Goal: Transaction & Acquisition: Purchase product/service

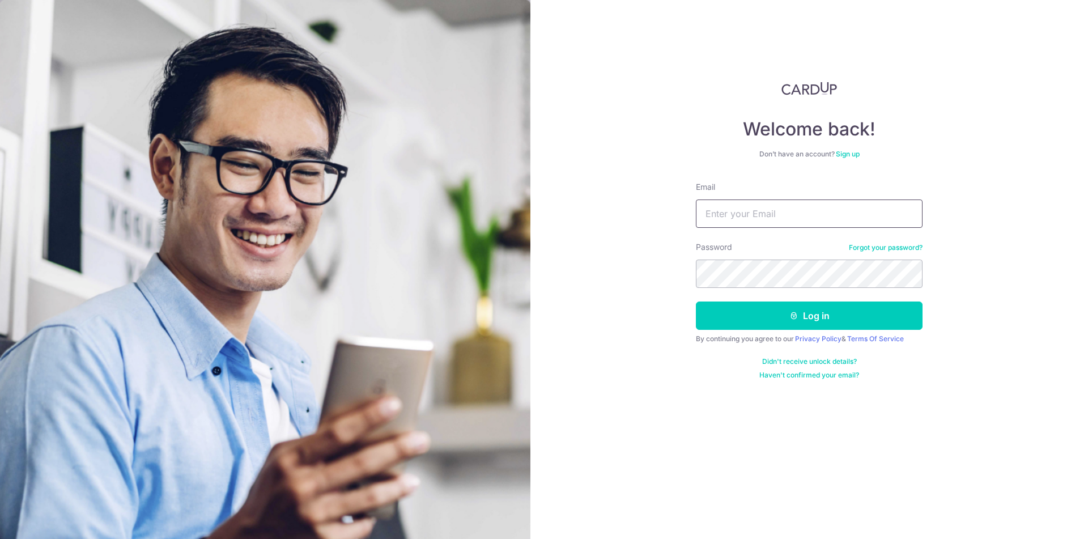
type input "ksbernardong@gmail.com"
click at [808, 324] on button "Log in" at bounding box center [809, 316] width 227 height 28
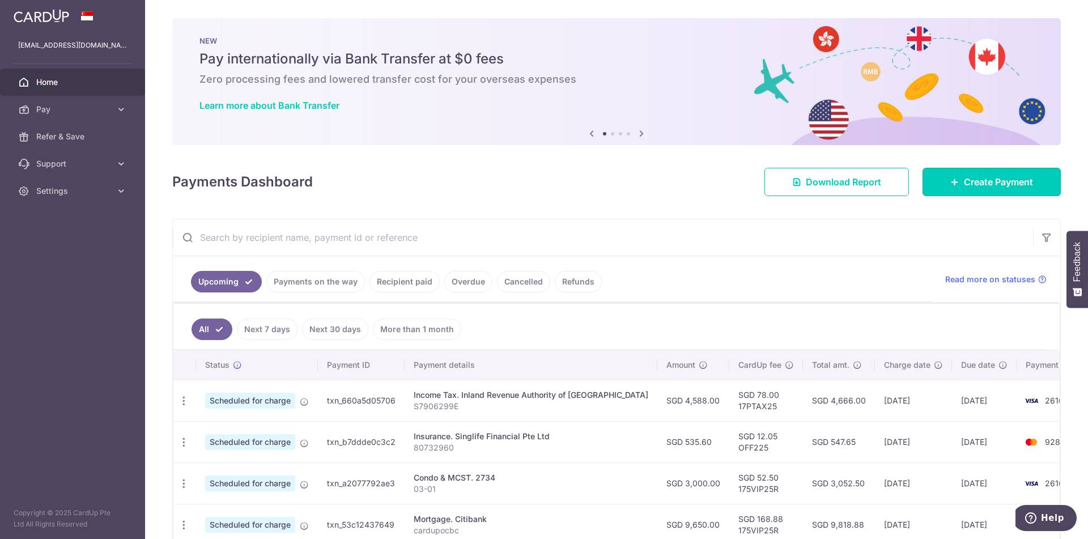
click at [975, 181] on span "Create Payment" at bounding box center [998, 182] width 69 height 14
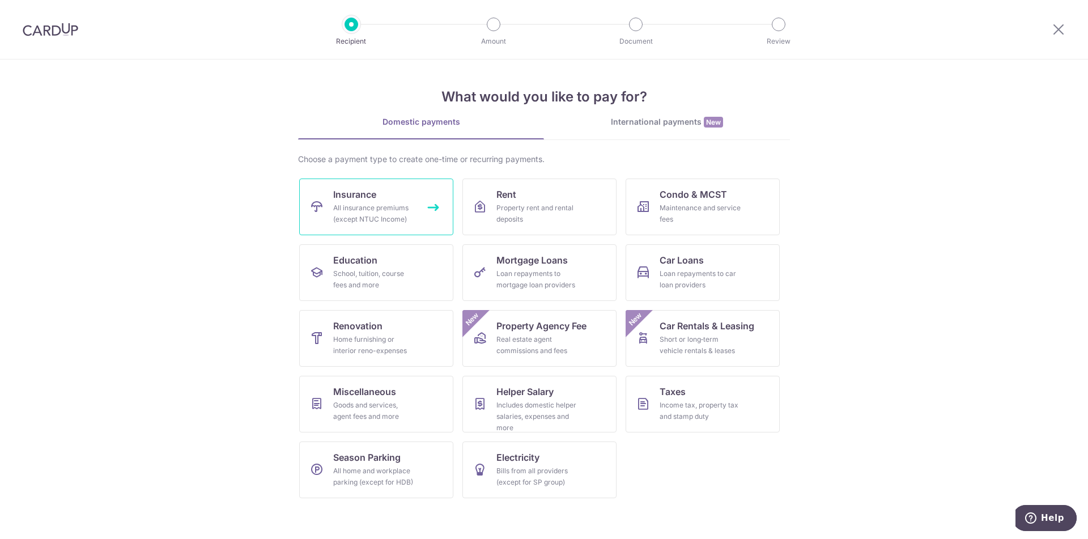
click at [376, 212] on div "All insurance premiums (except NTUC Income)" at bounding box center [374, 213] width 82 height 23
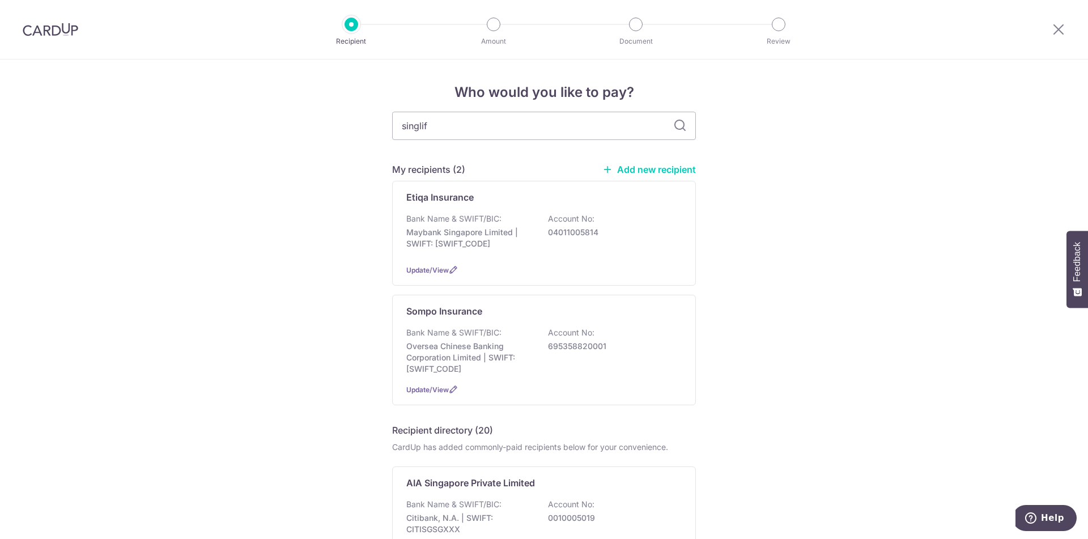
type input "singlife"
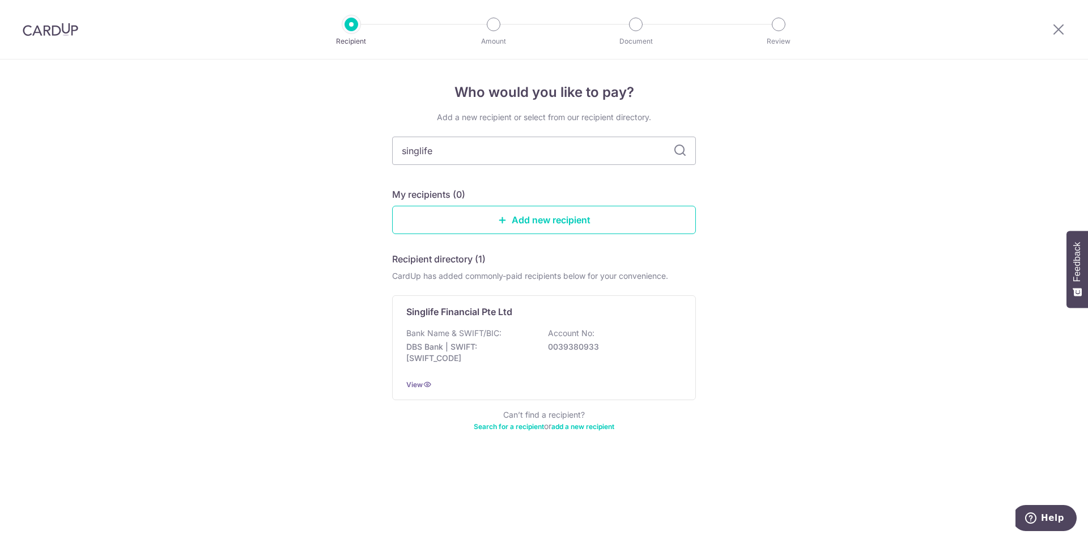
click at [575, 342] on p "0039380933" at bounding box center [611, 346] width 127 height 11
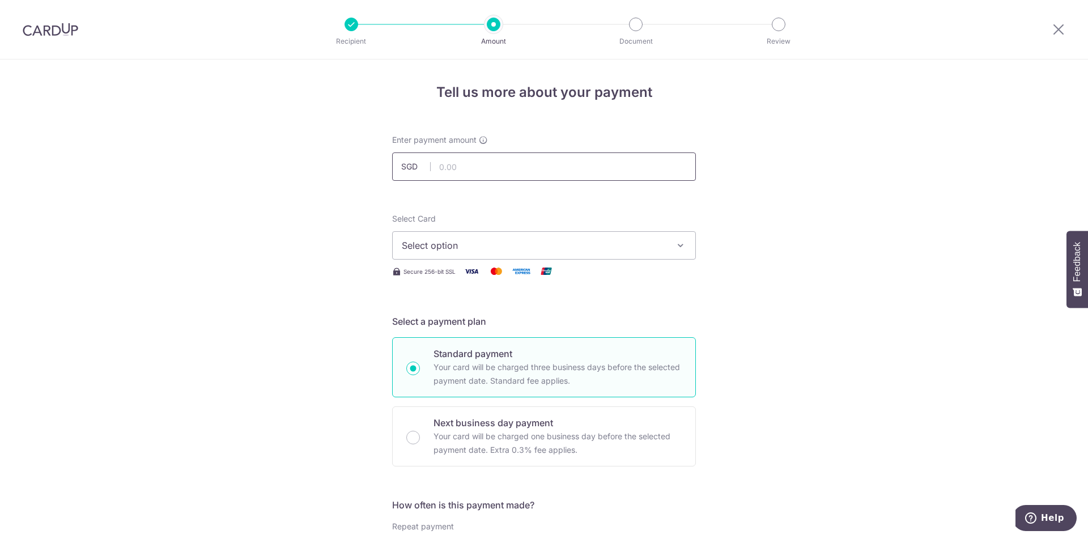
click at [500, 162] on input "text" at bounding box center [544, 166] width 304 height 28
type input "429.00"
click at [660, 244] on span "Select option" at bounding box center [534, 246] width 264 height 14
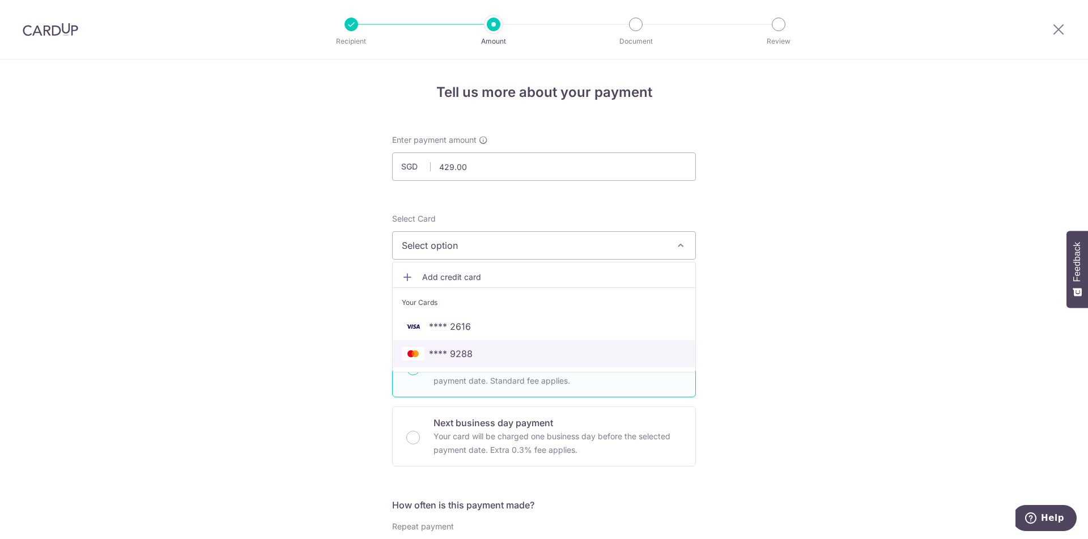
click at [525, 358] on span "**** 9288" at bounding box center [544, 354] width 285 height 14
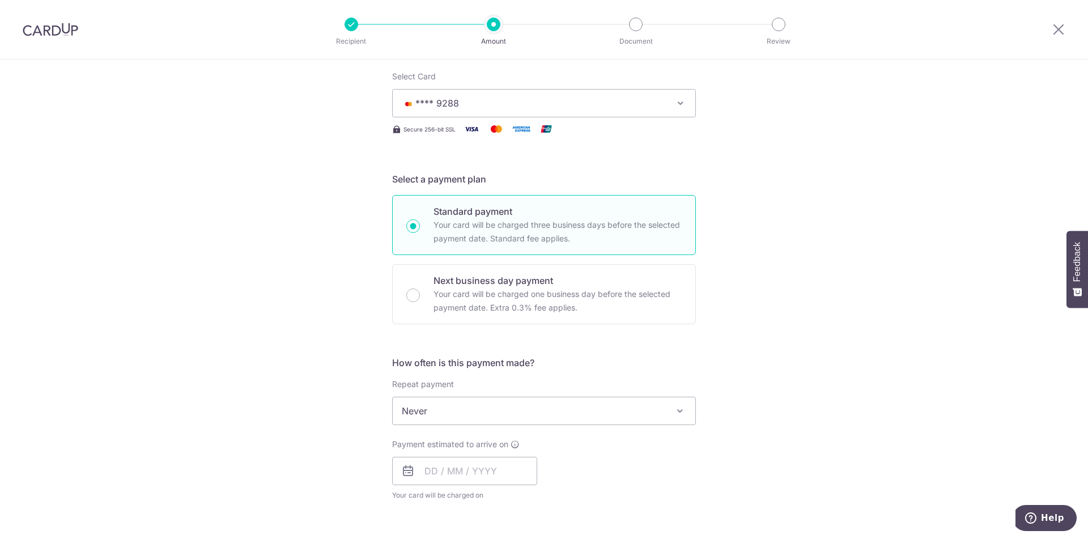
scroll to position [170, 0]
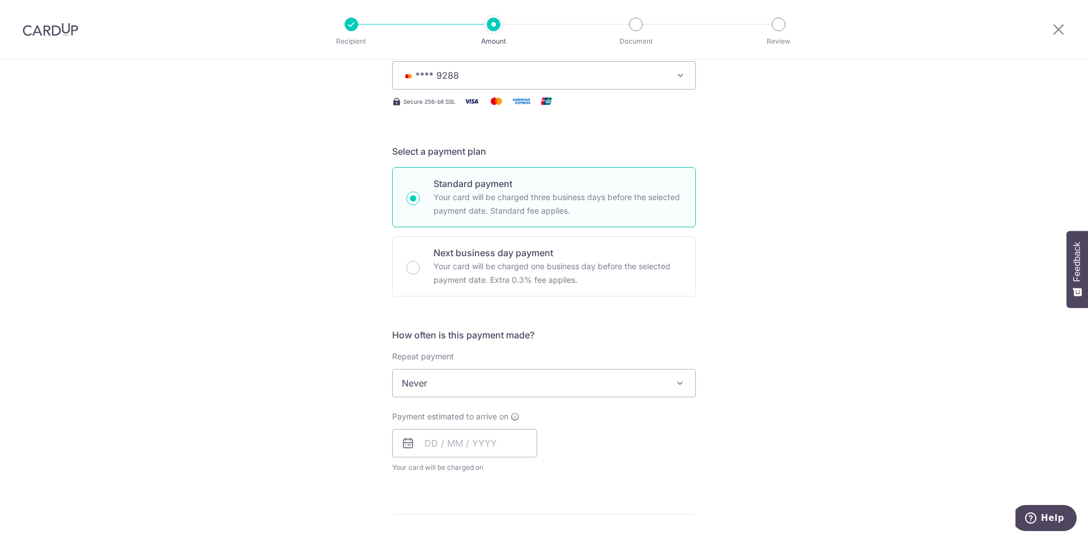
click at [529, 387] on span "Never" at bounding box center [544, 383] width 303 height 27
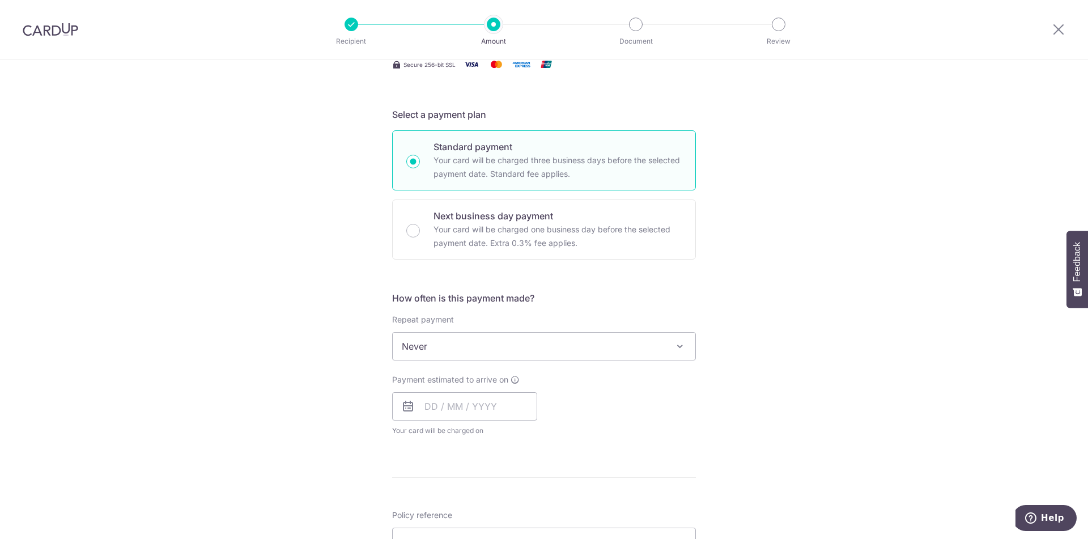
scroll to position [227, 0]
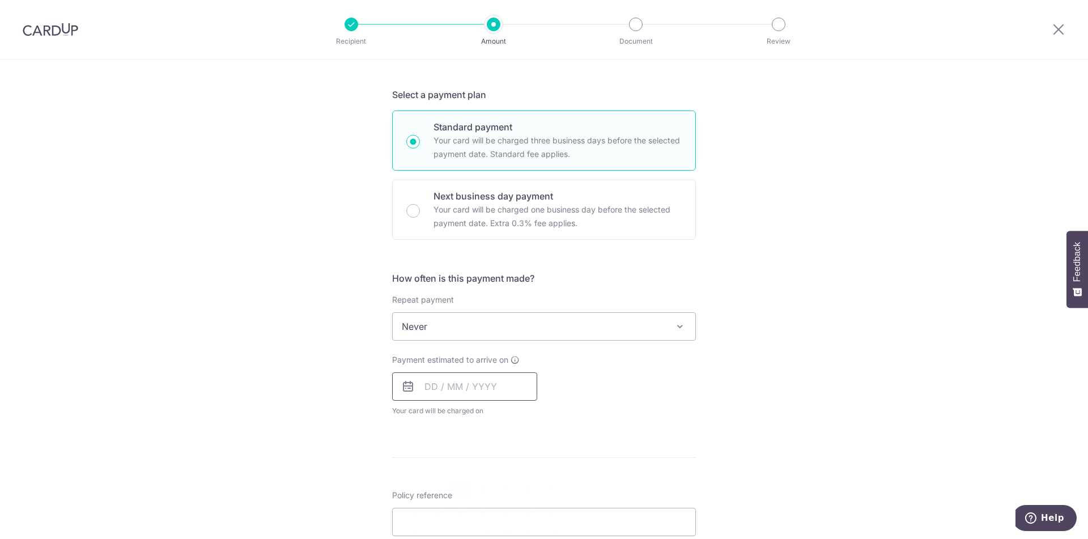
click at [422, 387] on input "text" at bounding box center [464, 386] width 145 height 28
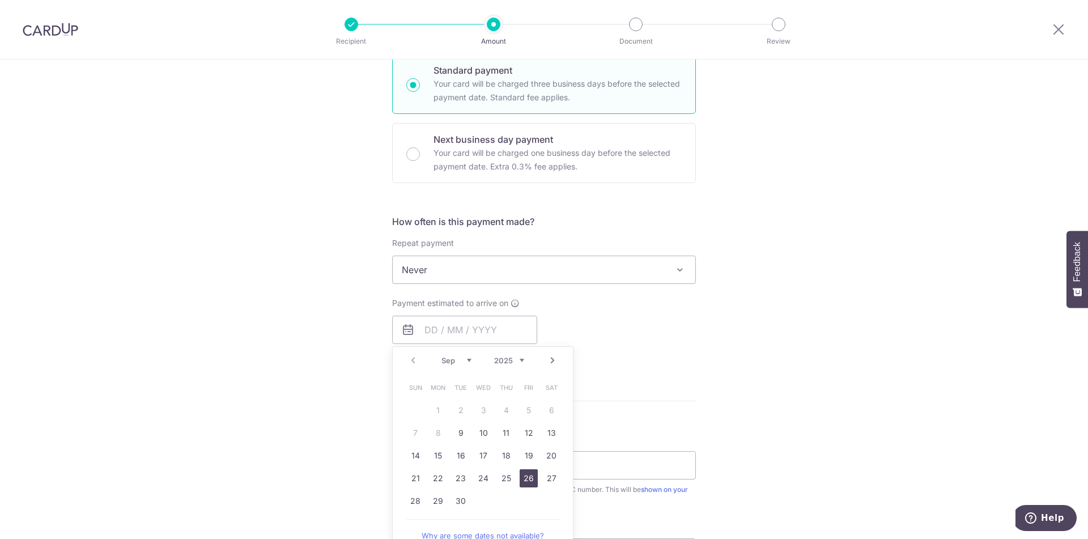
click at [522, 479] on link "26" at bounding box center [529, 478] width 18 height 18
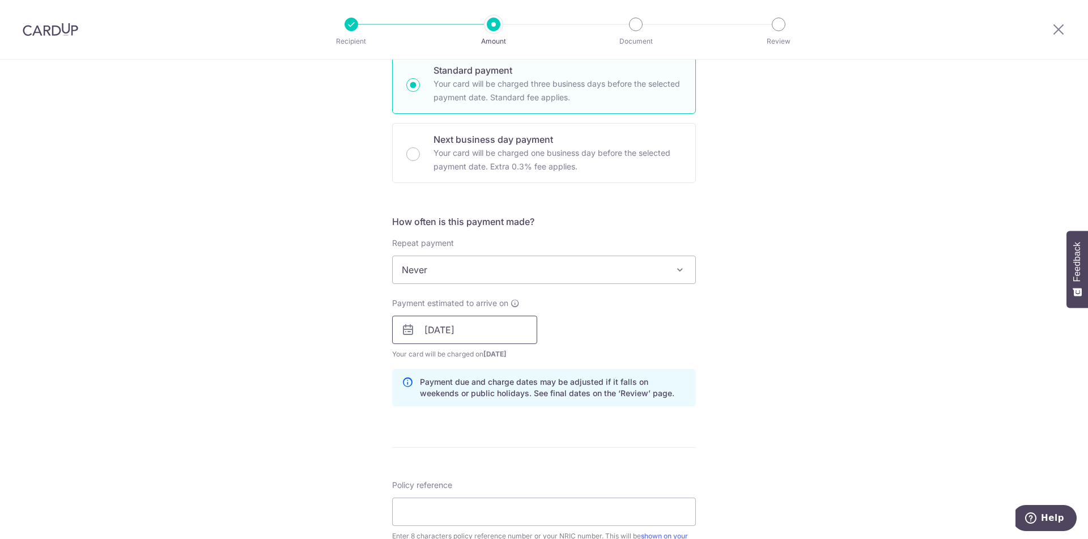
click at [468, 323] on input "26/09/2025" at bounding box center [464, 330] width 145 height 28
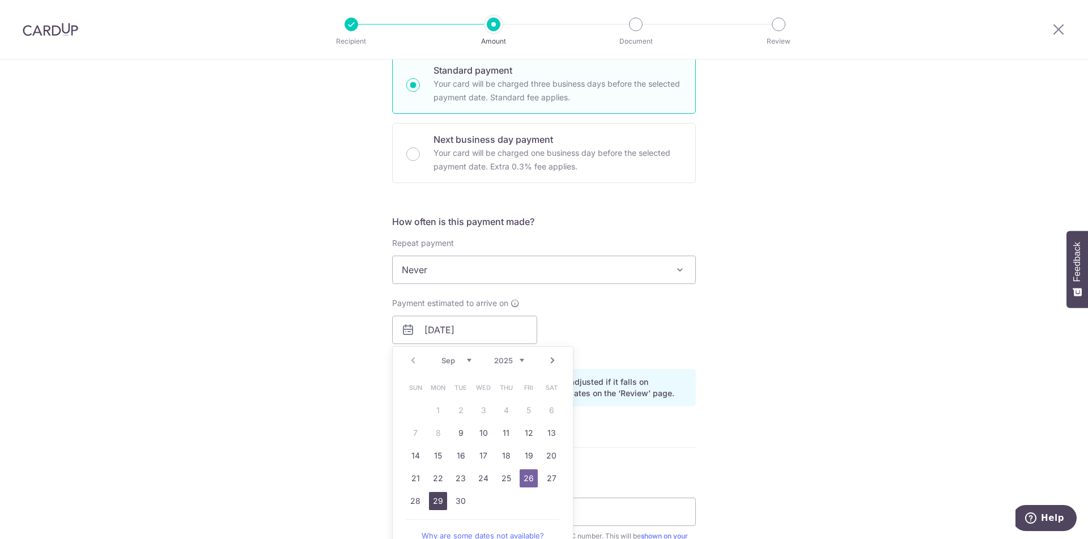
click at [436, 500] on link "29" at bounding box center [438, 501] width 18 height 18
type input "[DATE]"
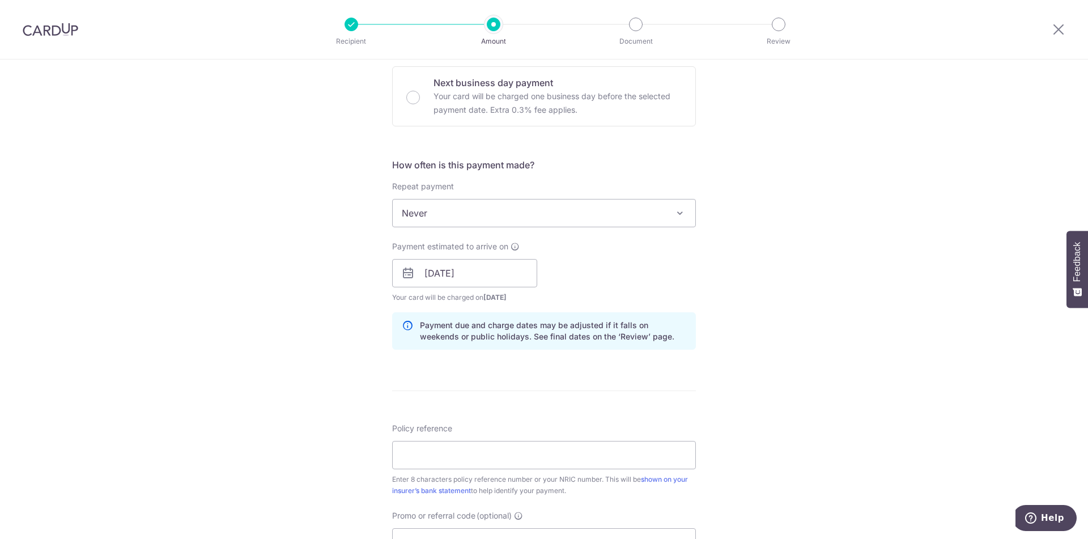
scroll to position [397, 0]
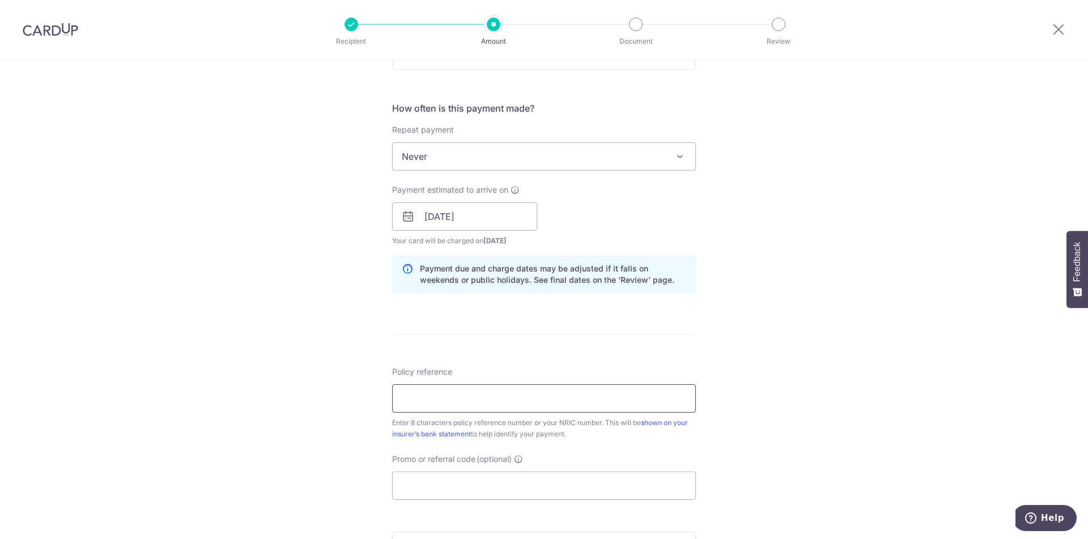
click at [484, 402] on input "Policy reference" at bounding box center [544, 398] width 304 height 28
type input "25212868"
click at [490, 498] on input "Promo or referral code (optional)" at bounding box center [544, 486] width 304 height 28
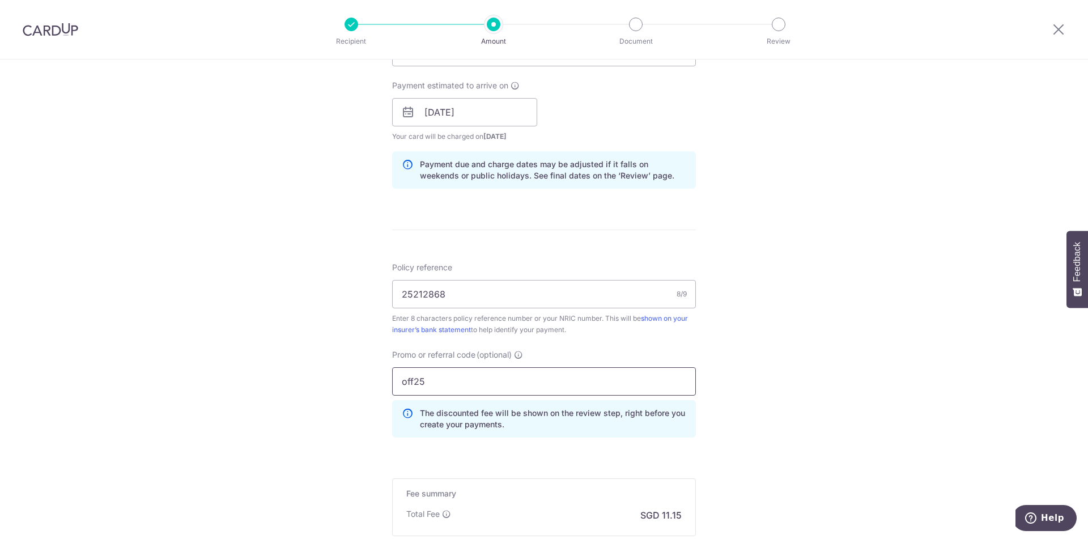
scroll to position [567, 0]
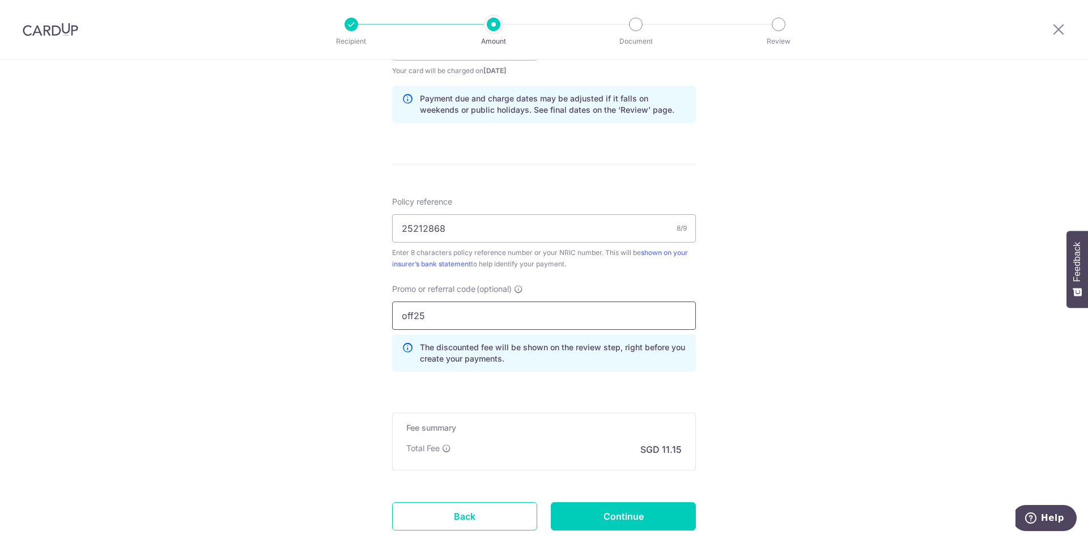
type input "off25"
click at [629, 520] on input "Continue" at bounding box center [623, 516] width 145 height 28
type input "Create Schedule"
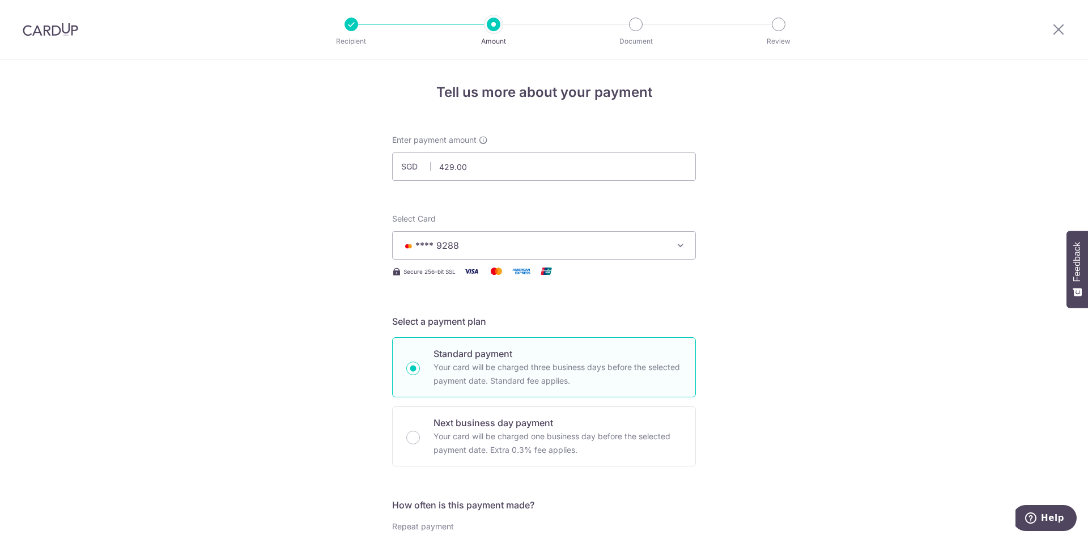
click at [667, 248] on button "**** 9288" at bounding box center [544, 245] width 304 height 28
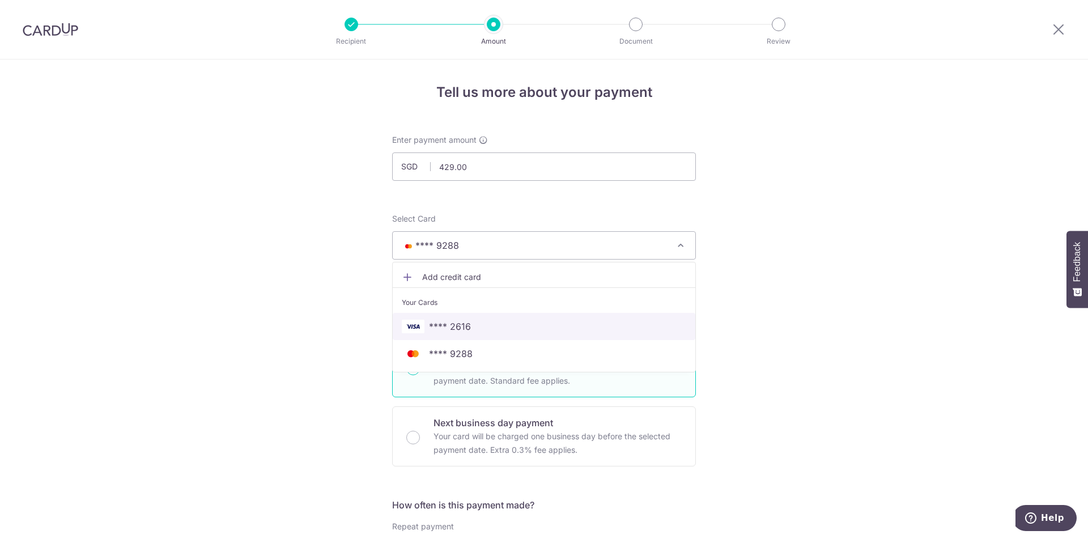
click at [506, 332] on span "**** 2616" at bounding box center [544, 327] width 285 height 14
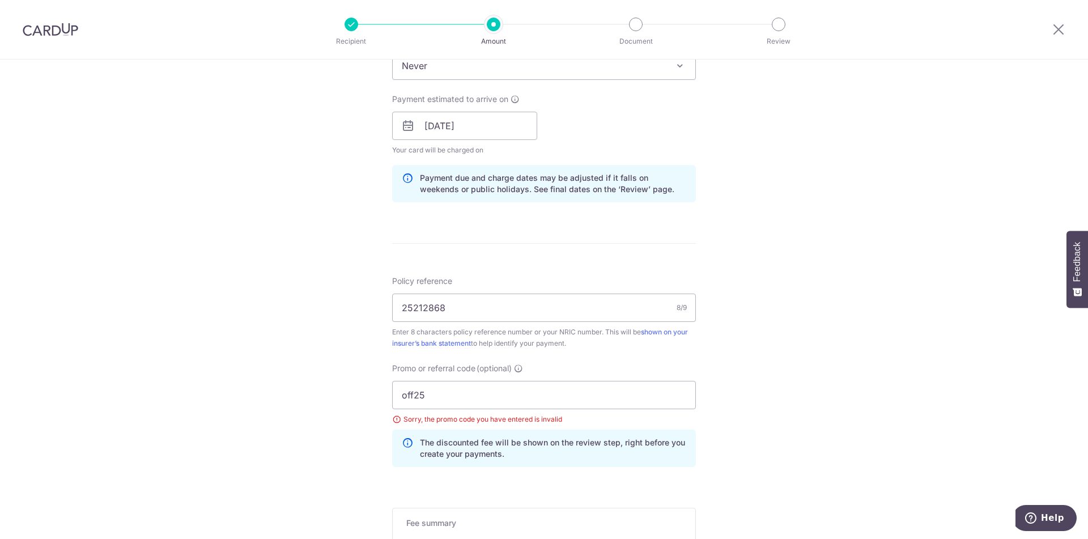
scroll to position [567, 0]
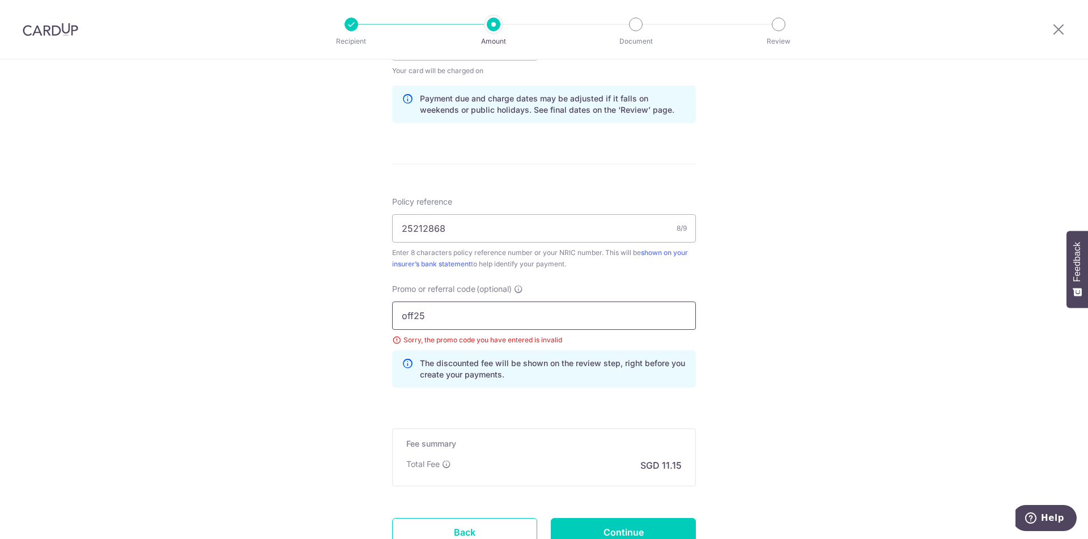
drag, startPoint x: 439, startPoint y: 321, endPoint x: 325, endPoint y: 304, distance: 115.2
click at [325, 304] on div "Tell us more about your payment Enter payment amount SGD 429.00 429.00 Select C…" at bounding box center [544, 62] width 1088 height 1139
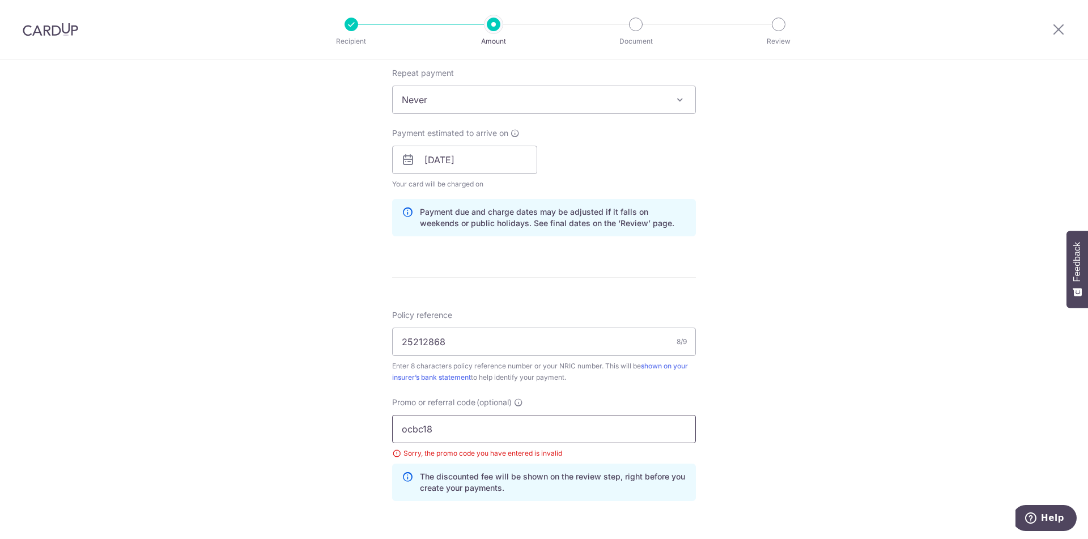
scroll to position [340, 0]
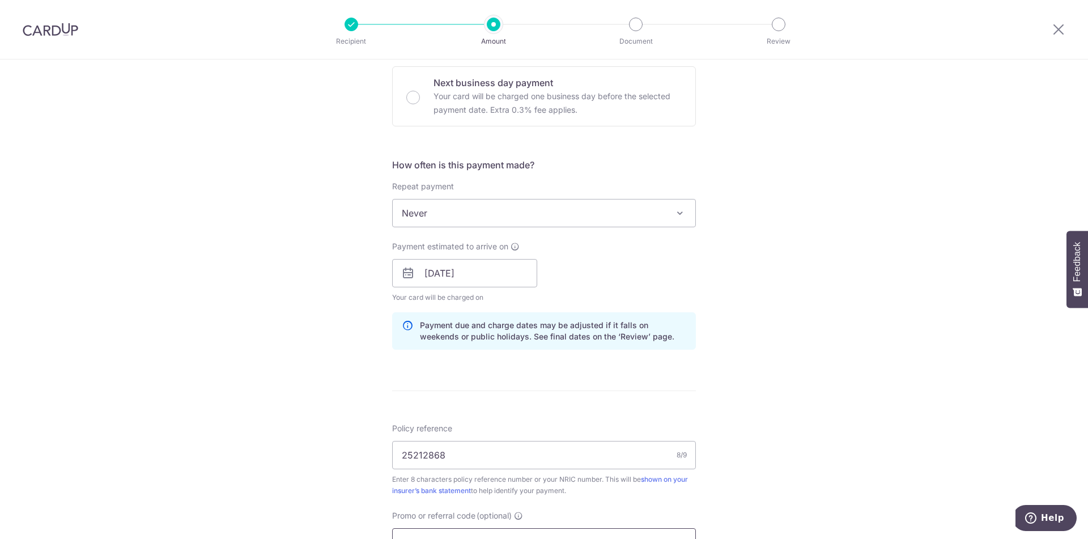
type input "ocbc18"
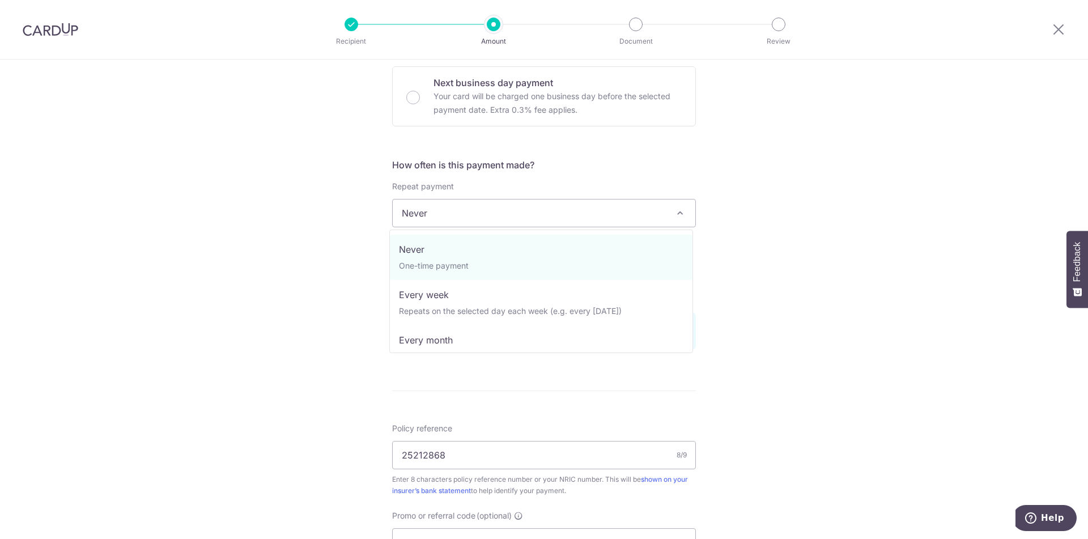
click at [465, 207] on span "Never" at bounding box center [544, 213] width 303 height 27
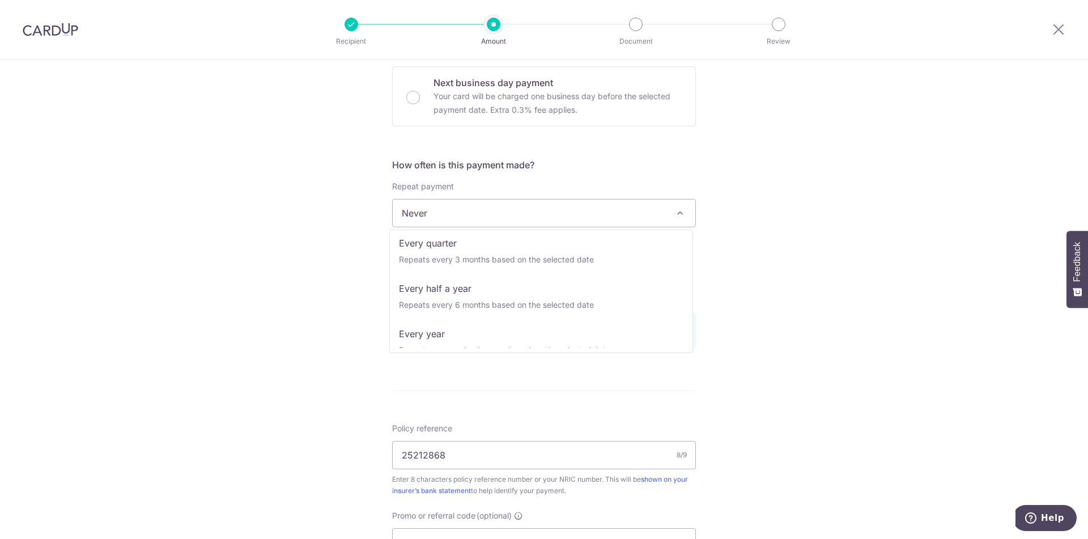
scroll to position [159, 0]
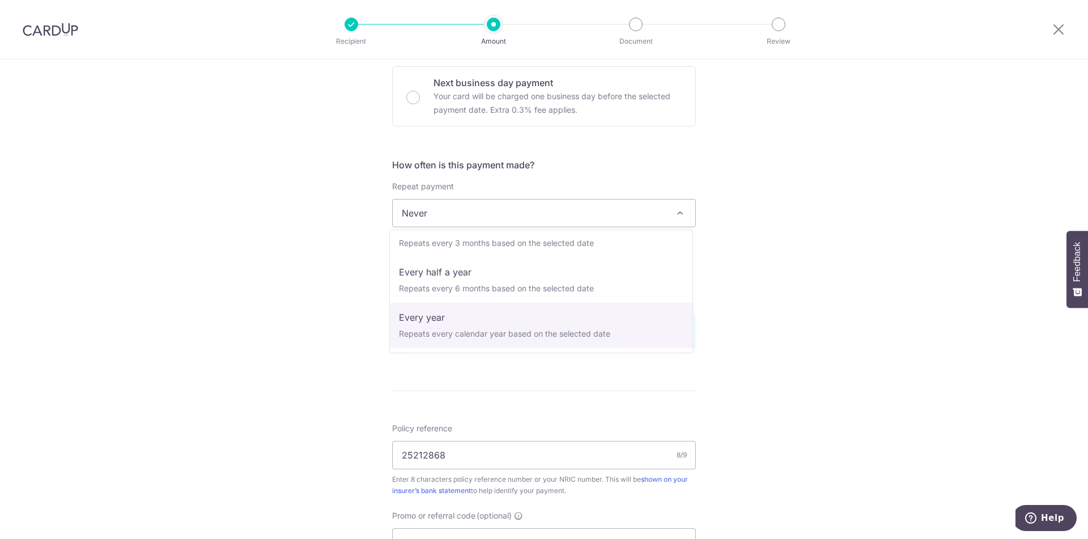
select select "6"
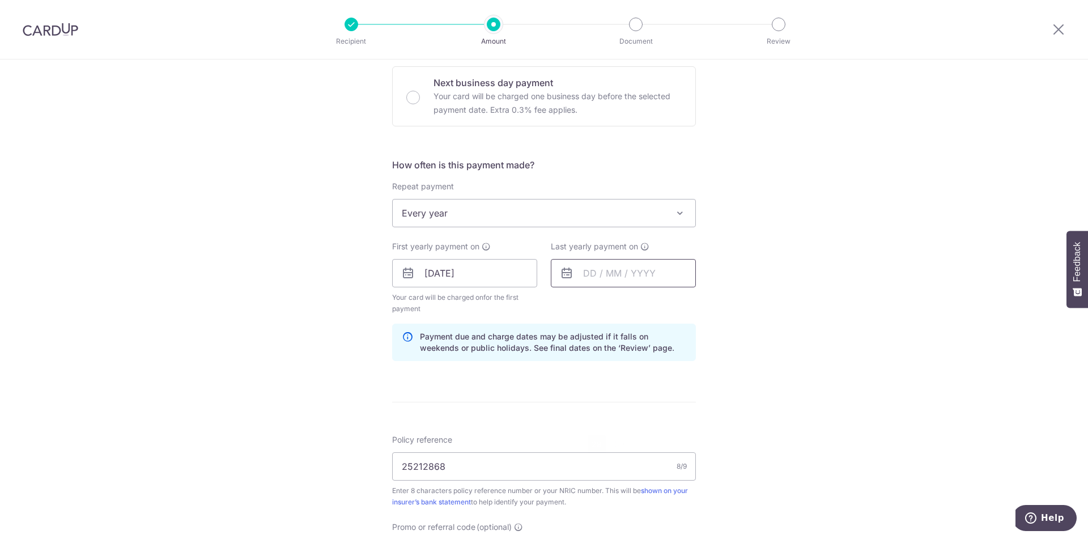
click at [579, 277] on input "text" at bounding box center [623, 273] width 145 height 28
click at [675, 302] on select "2025 2026 2027 2028 2029 2030 2031 2032 2033 2034 2035" at bounding box center [668, 303] width 30 height 9
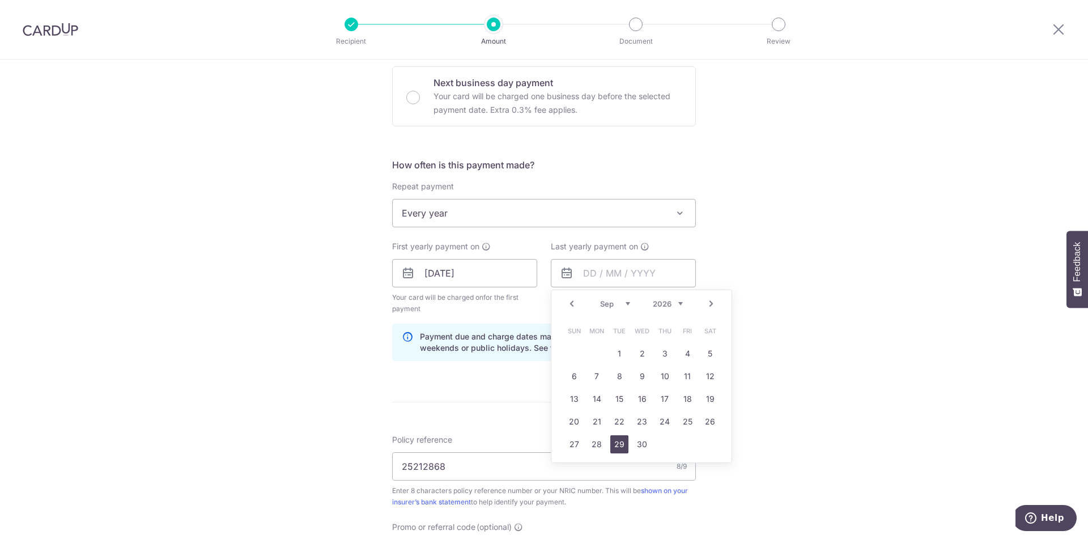
click at [618, 442] on link "29" at bounding box center [620, 444] width 18 height 18
type input "29/09/2026"
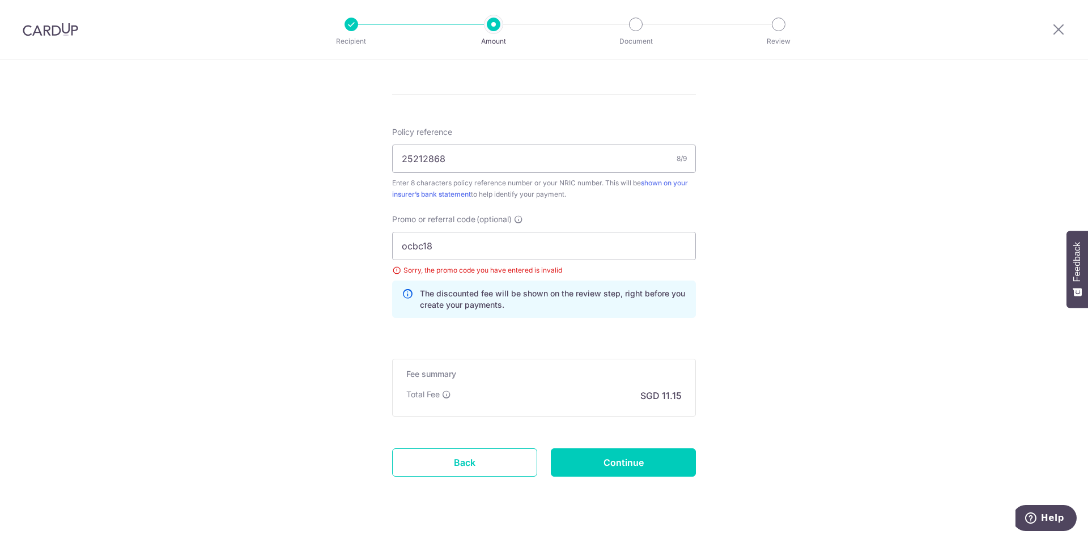
scroll to position [671, 0]
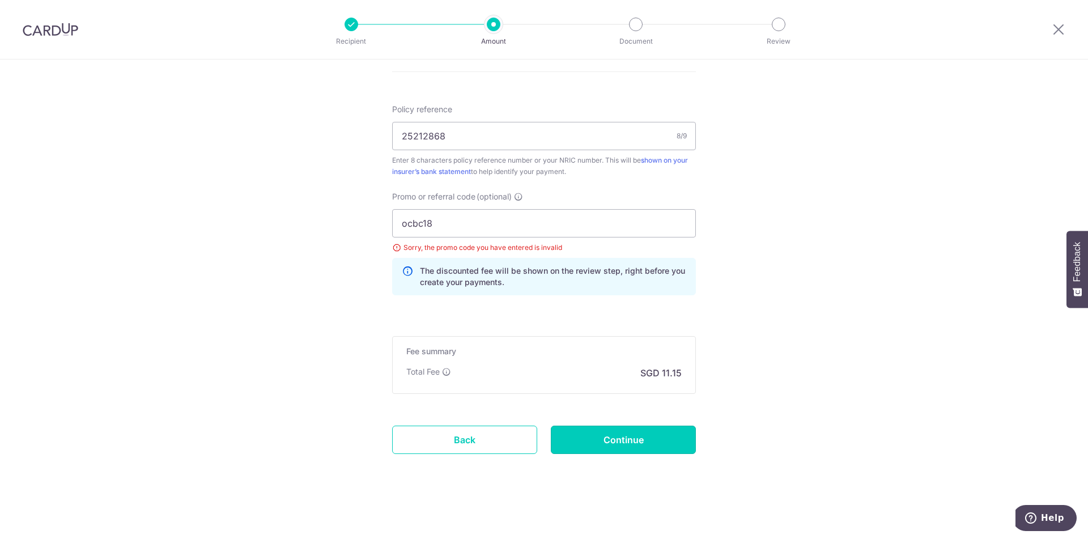
click at [622, 440] on input "Continue" at bounding box center [623, 440] width 145 height 28
type input "Update Schedule"
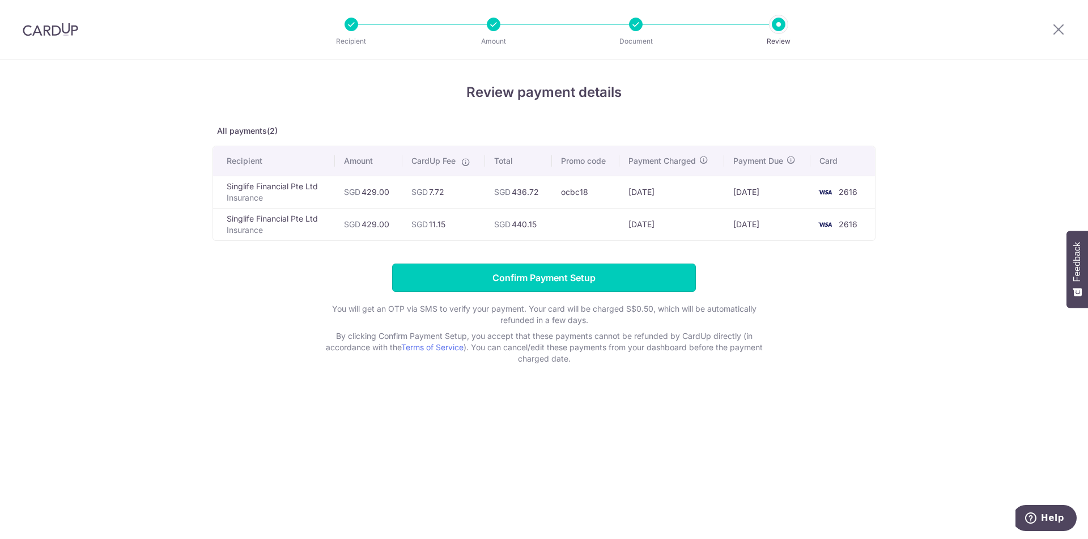
click at [567, 279] on input "Confirm Payment Setup" at bounding box center [544, 278] width 304 height 28
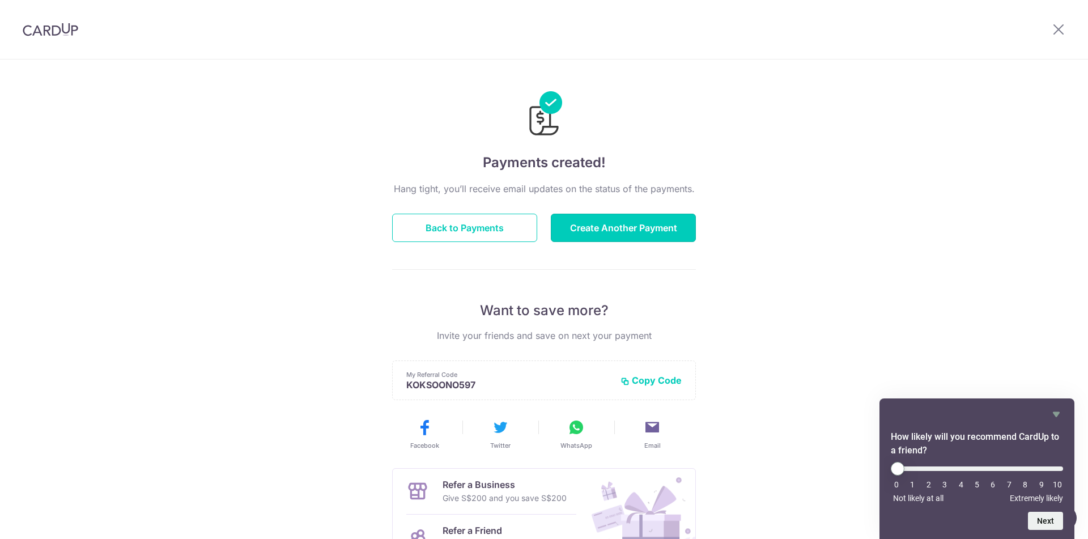
click at [652, 230] on button "Create Another Payment" at bounding box center [623, 228] width 145 height 28
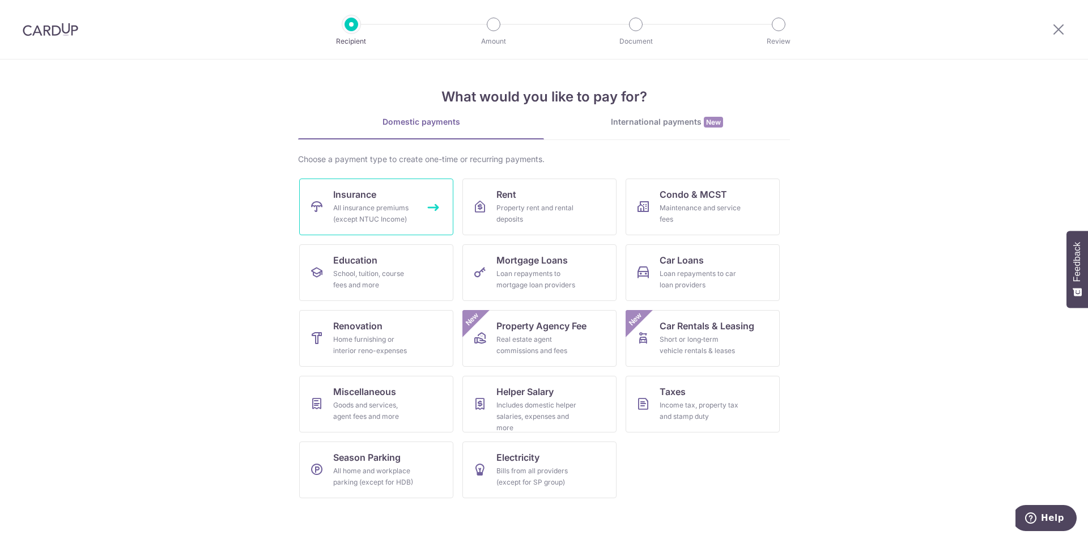
click at [401, 221] on div "All insurance premiums (except NTUC Income)" at bounding box center [374, 213] width 82 height 23
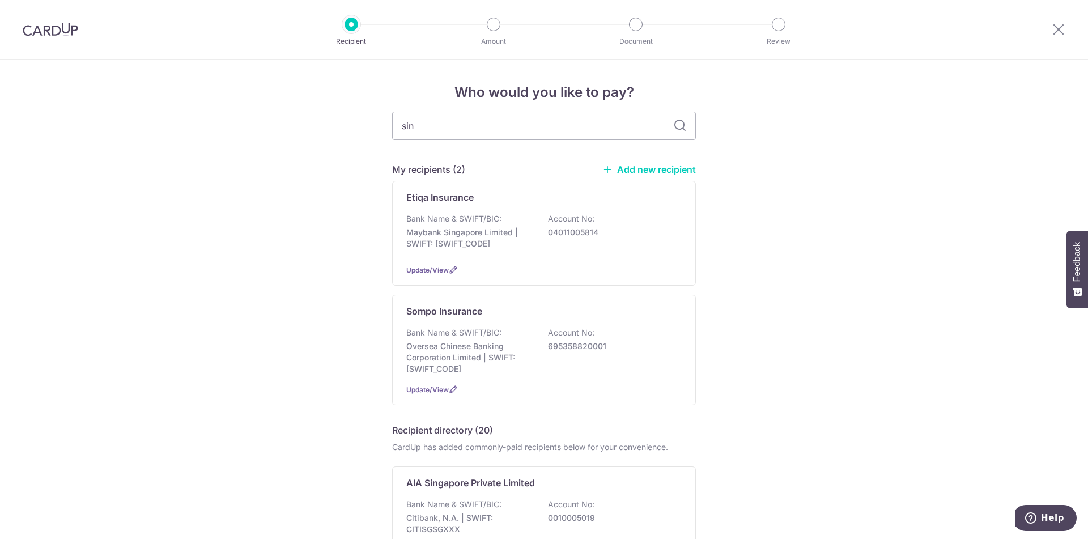
type input "sing"
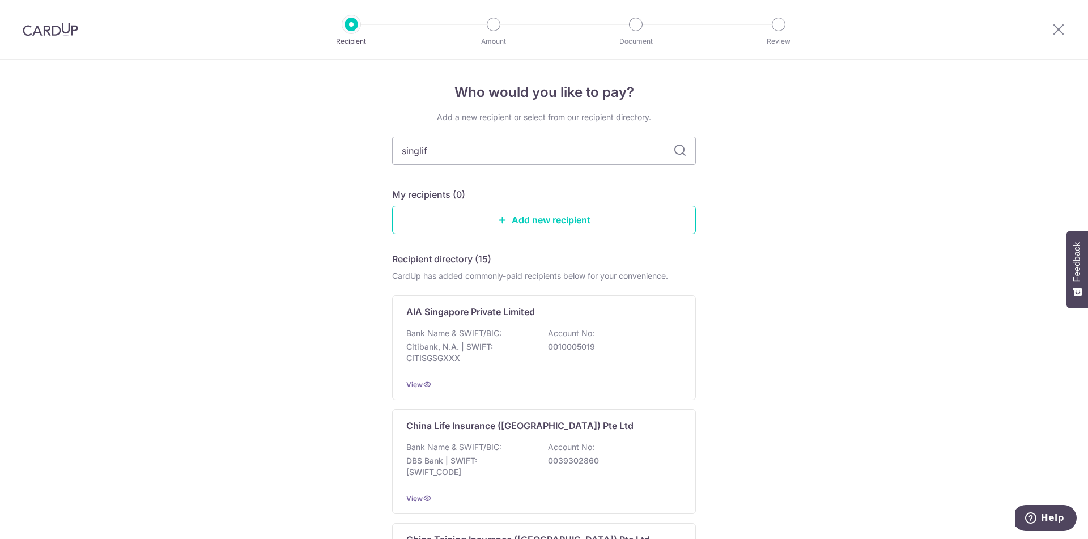
type input "singlife"
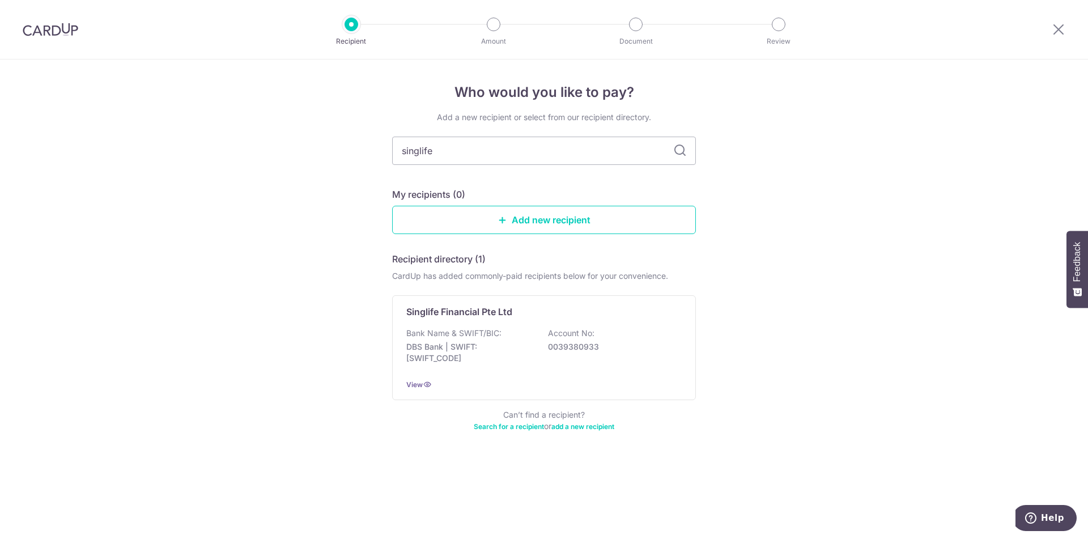
click at [530, 345] on p "DBS Bank | SWIFT: [SWIFT_CODE]" at bounding box center [469, 352] width 127 height 23
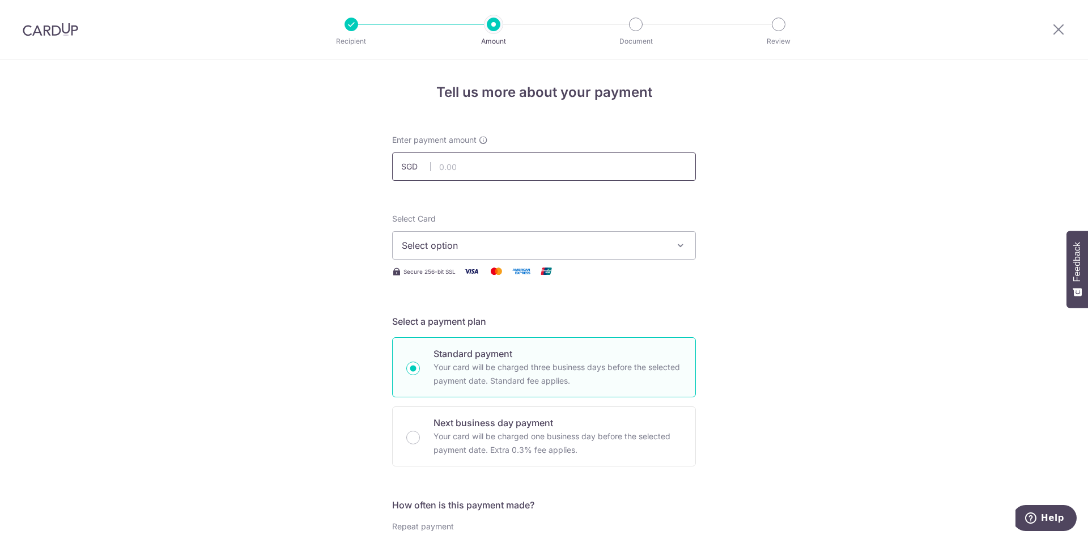
click at [493, 161] on input "text" at bounding box center [544, 166] width 304 height 28
type input "568.00"
click at [624, 242] on span "Select option" at bounding box center [534, 246] width 264 height 14
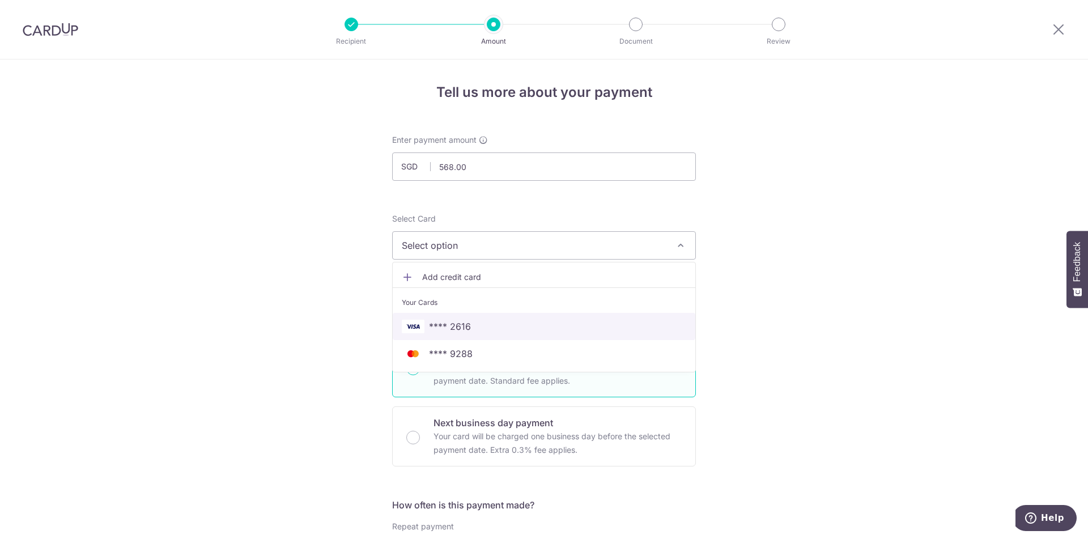
click at [484, 329] on span "**** 2616" at bounding box center [544, 327] width 285 height 14
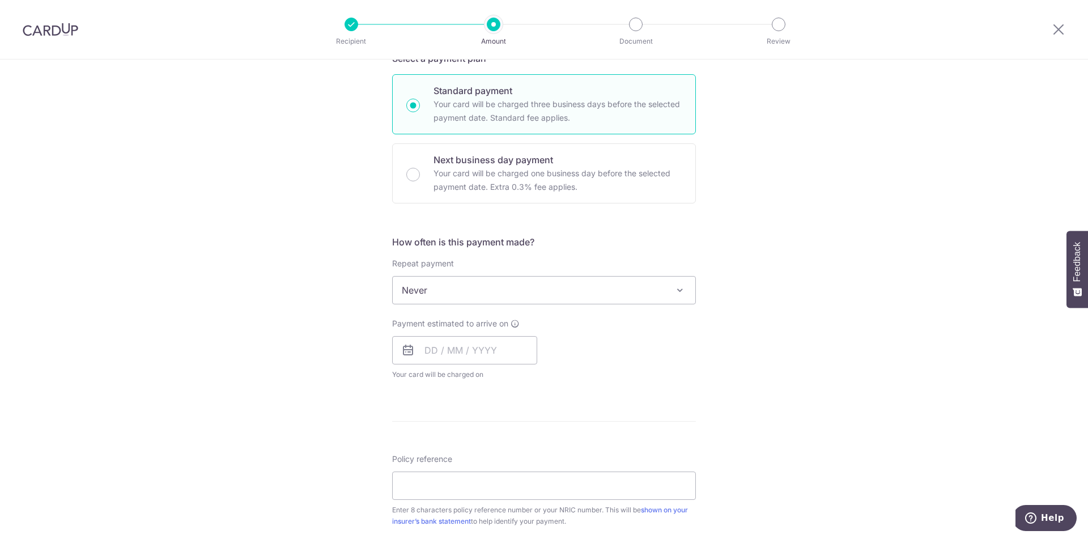
scroll to position [283, 0]
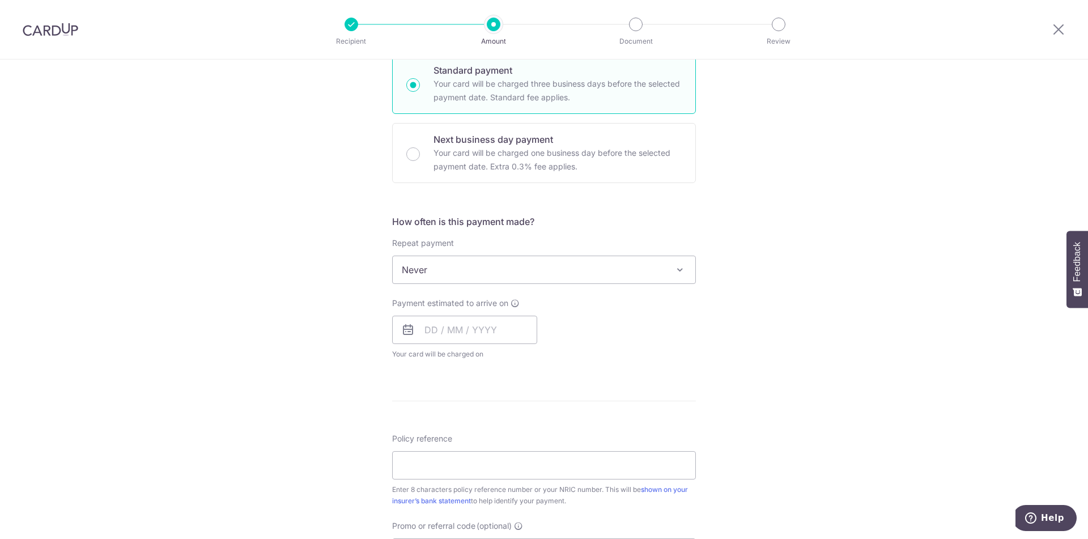
click at [570, 274] on span "Never" at bounding box center [544, 269] width 303 height 27
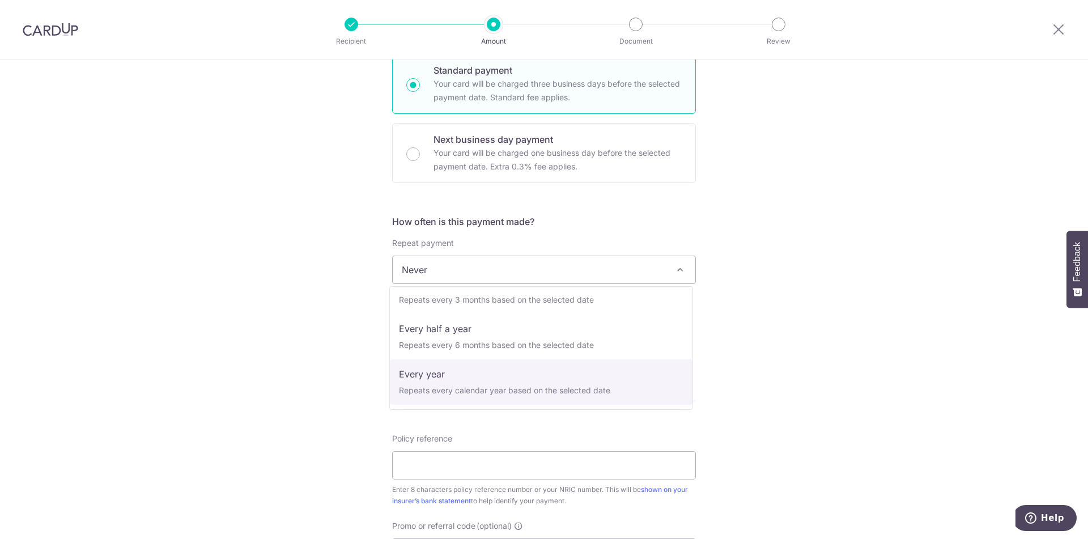
select select "6"
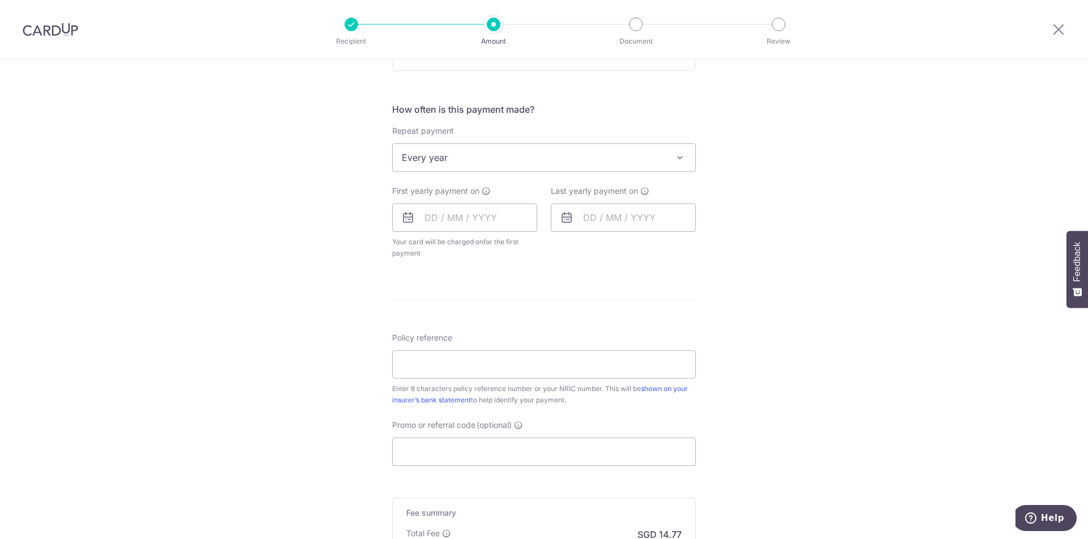
scroll to position [397, 0]
click at [425, 216] on input "text" at bounding box center [464, 216] width 145 height 28
drag, startPoint x: 437, startPoint y: 387, endPoint x: 595, endPoint y: 275, distance: 193.3
click at [437, 387] on link "29" at bounding box center [438, 388] width 18 height 18
type input "[DATE]"
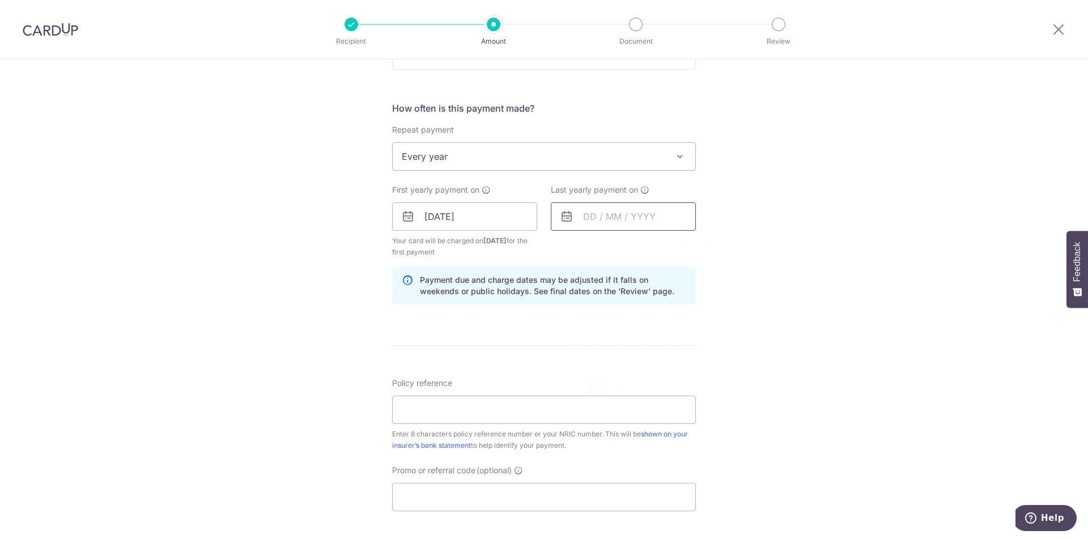
click at [628, 224] on input "text" at bounding box center [623, 216] width 145 height 28
click at [678, 248] on select "2025 2026 2027 2028 2029 2030 2031 2032 2033 2034 2035" at bounding box center [668, 247] width 30 height 9
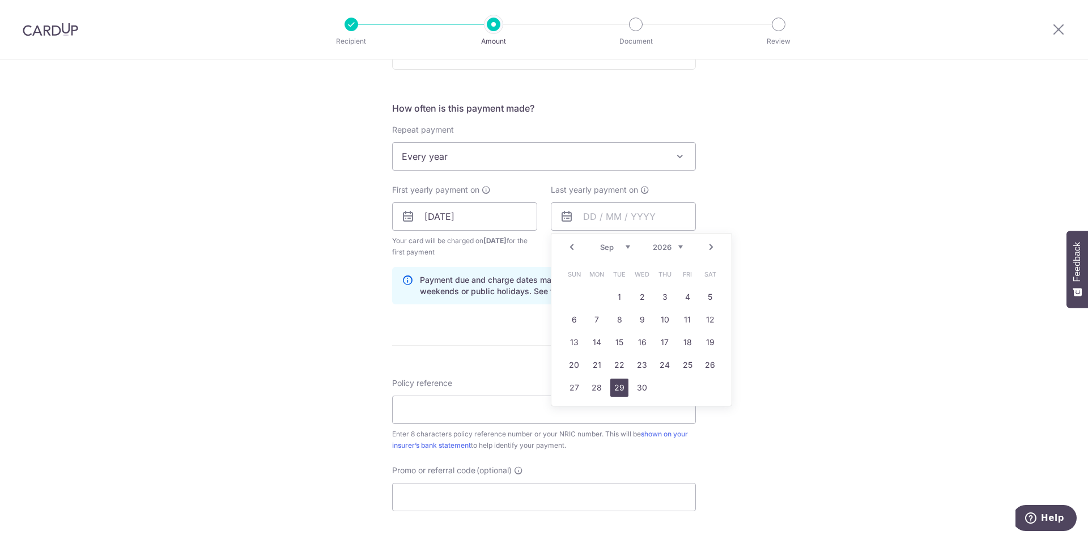
click at [618, 386] on link "29" at bounding box center [620, 388] width 18 height 18
type input "29/09/2026"
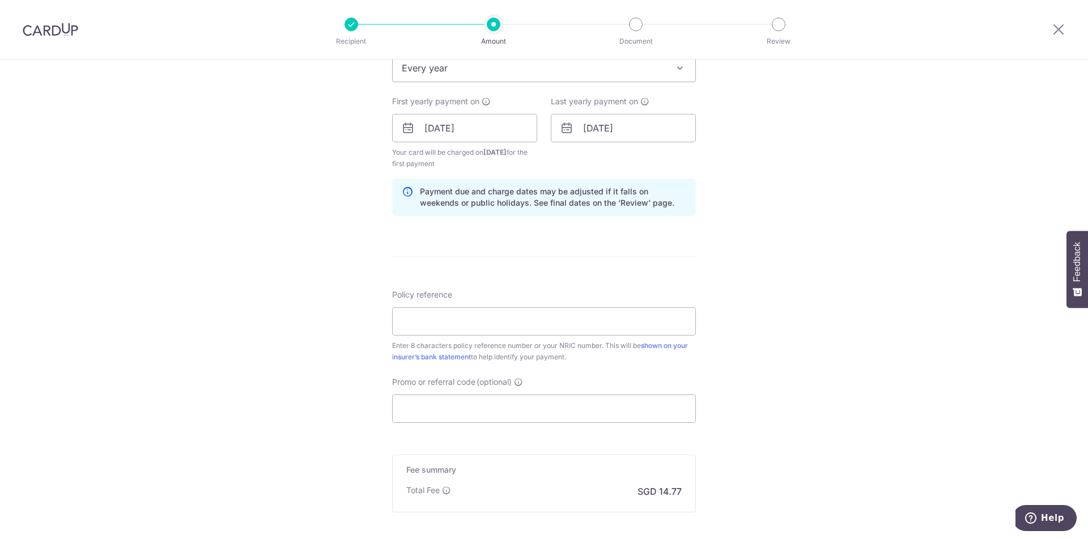
scroll to position [510, 0]
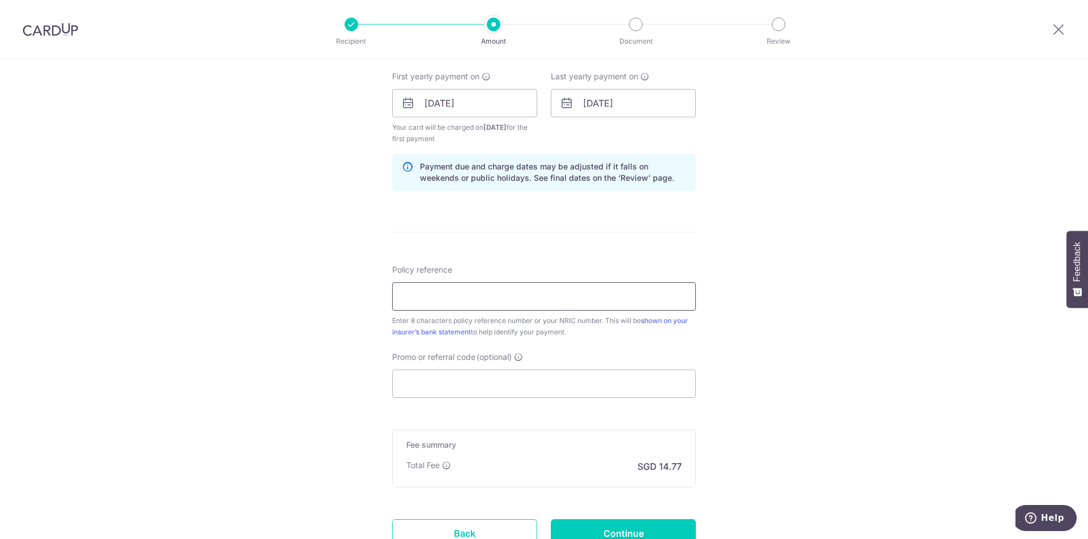
click at [464, 298] on input "Policy reference" at bounding box center [544, 296] width 304 height 28
type input "ocbc18"
drag, startPoint x: 442, startPoint y: 294, endPoint x: 281, endPoint y: 292, distance: 161.0
click at [281, 292] on div "Tell us more about your payment Enter payment amount SGD 568.00 568.00 Select C…" at bounding box center [544, 90] width 1088 height 1083
click at [427, 383] on input "Promo or referral code (optional)" at bounding box center [544, 384] width 304 height 28
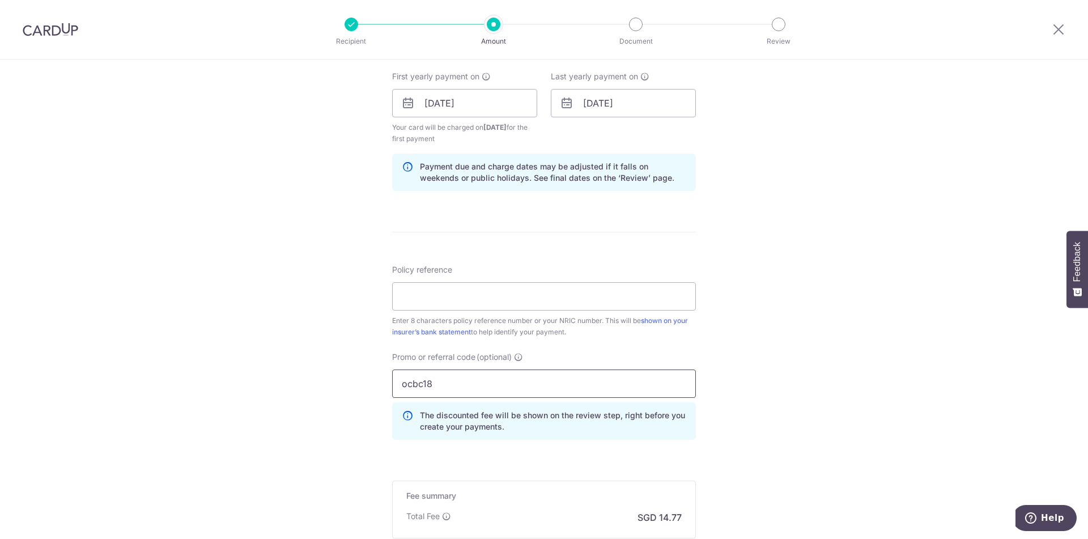
type input "ocbc18"
click at [451, 284] on input "Policy reference" at bounding box center [544, 296] width 304 height 28
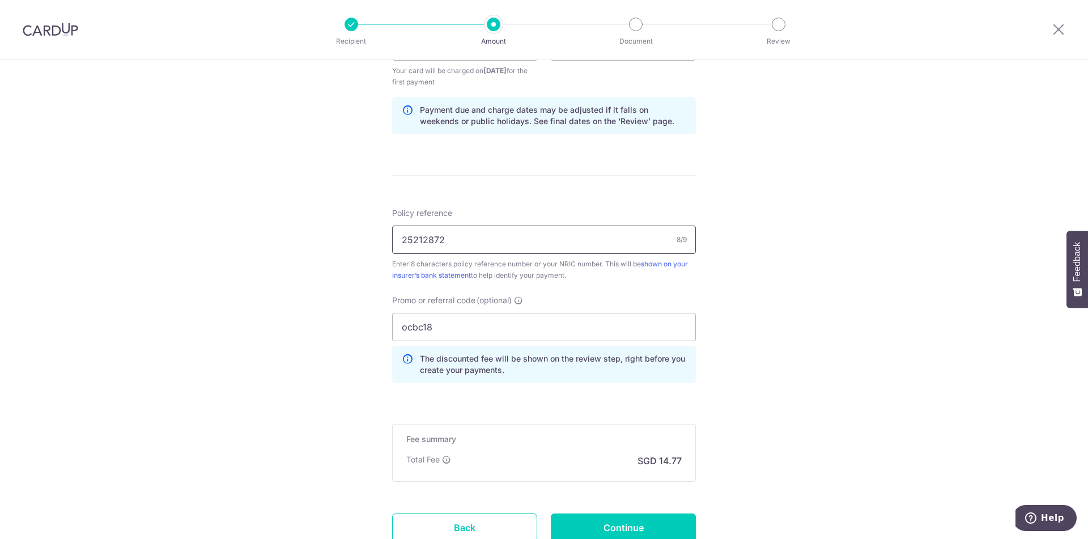
scroll to position [624, 0]
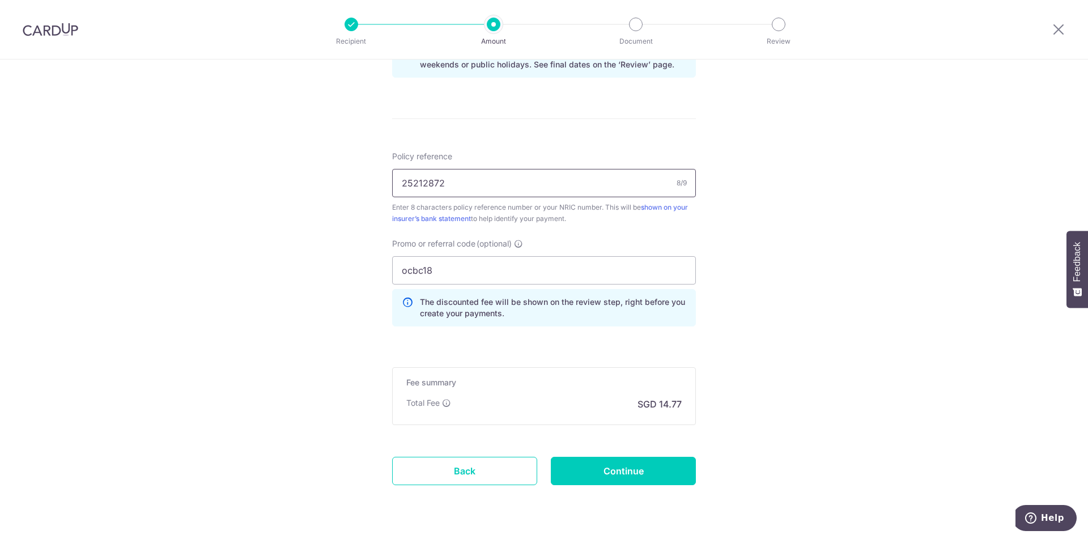
type input "25212872"
click at [669, 469] on input "Continue" at bounding box center [623, 471] width 145 height 28
type input "Create Schedule"
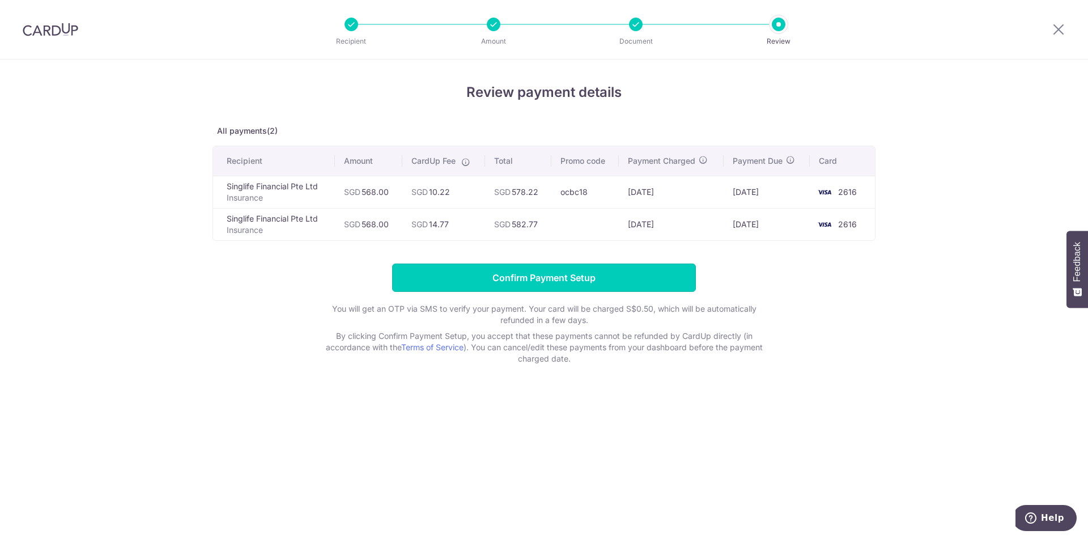
click at [638, 274] on input "Confirm Payment Setup" at bounding box center [544, 278] width 304 height 28
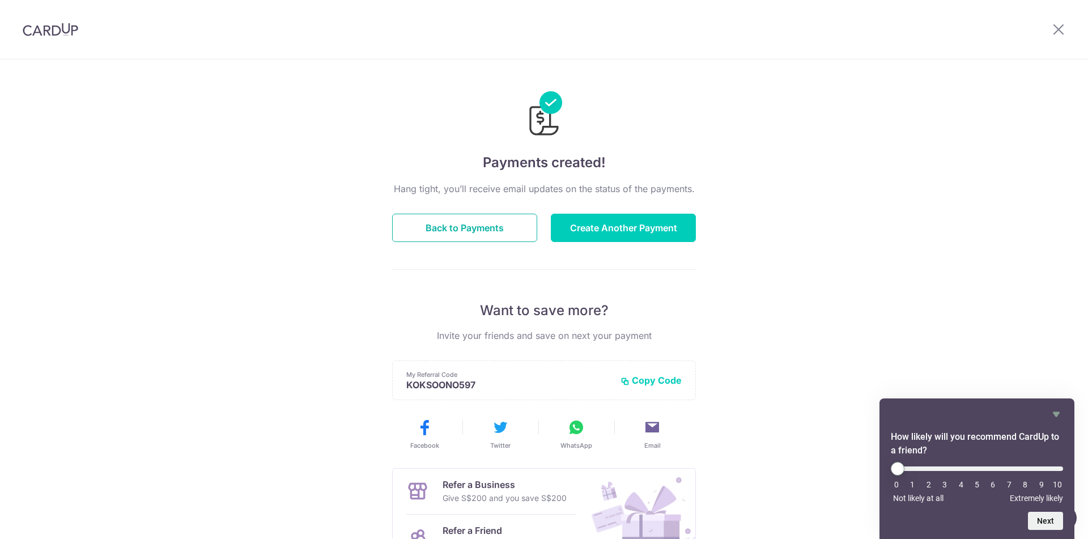
click at [503, 230] on button "Back to Payments" at bounding box center [464, 228] width 145 height 28
